Goal: Task Accomplishment & Management: Use online tool/utility

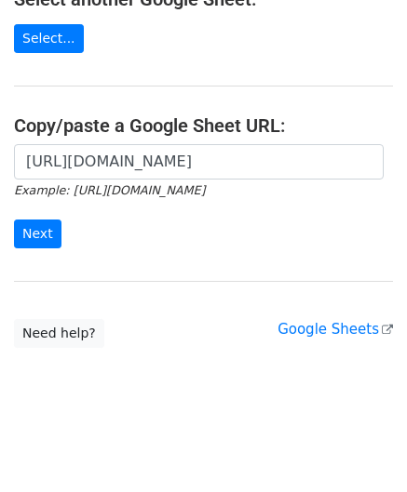
scroll to position [0, 395]
type input "[URL][DOMAIN_NAME]"
click at [32, 226] on input "Next" at bounding box center [37, 234] width 47 height 29
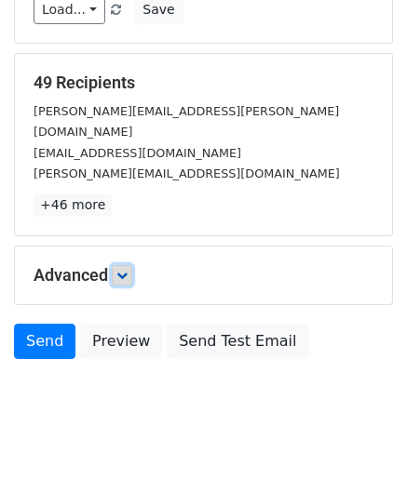
click at [131, 265] on link at bounding box center [122, 275] width 20 height 20
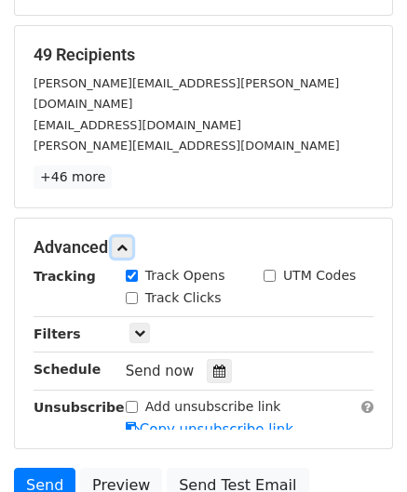
scroll to position [318, 0]
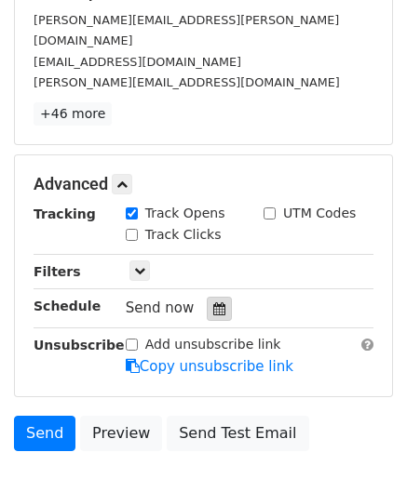
click at [214, 297] on div at bounding box center [219, 309] width 25 height 24
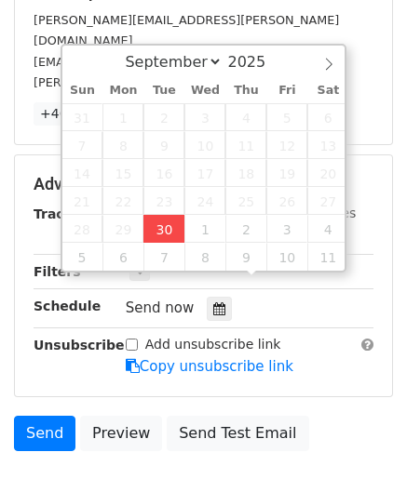
type input "[DATE] 14:18"
type input "02"
type input "18"
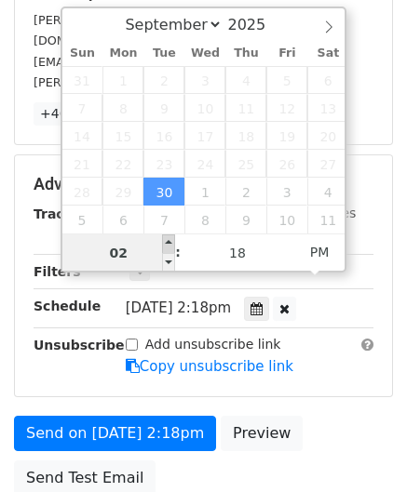
paste input "4"
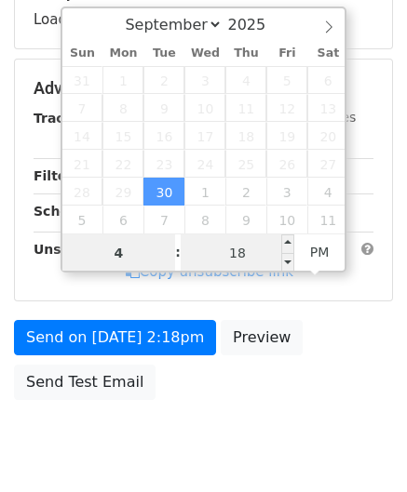
type input "4"
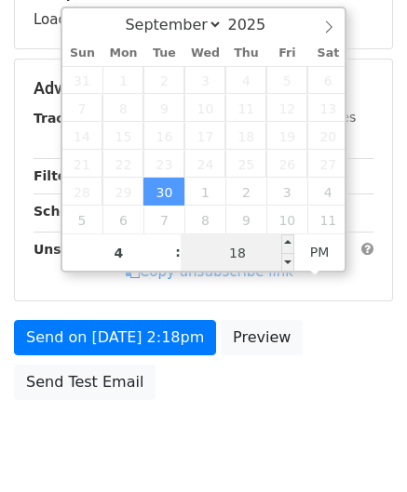
type input "[DATE] 16:18"
type input "04"
click at [251, 254] on input "18" at bounding box center [238, 252] width 114 height 37
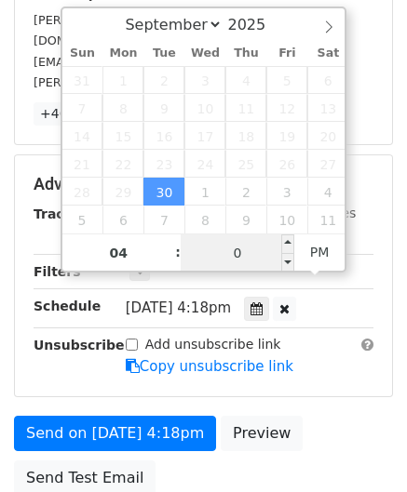
type input "00"
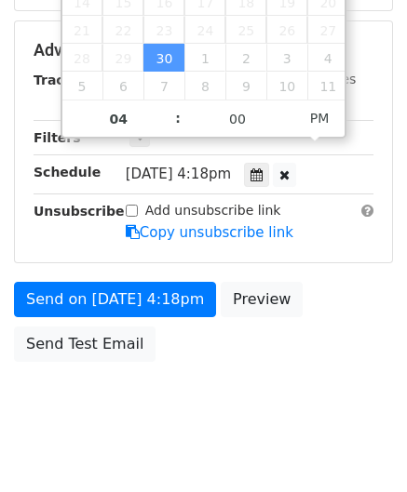
type input "[DATE] 16:00"
click at [329, 293] on div "Send on [DATE] 4:18pm Preview Send Test Email" at bounding box center [203, 326] width 407 height 89
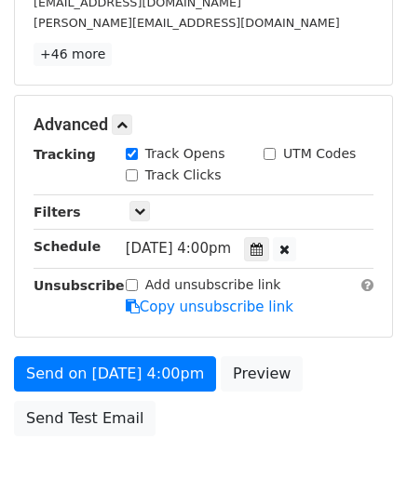
scroll to position [452, 0]
